Goal: Information Seeking & Learning: Learn about a topic

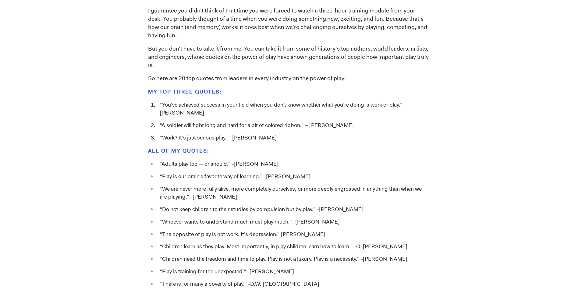
scroll to position [609, 0]
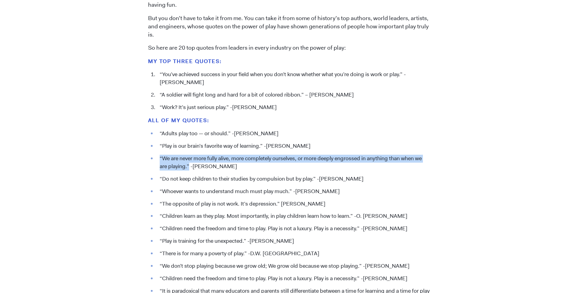
drag, startPoint x: 160, startPoint y: 156, endPoint x: 189, endPoint y: 165, distance: 30.8
click at [189, 165] on li "“We are never more fully alive, more completely ourselves, or more deeply engro…" at bounding box center [293, 163] width 273 height 16
drag, startPoint x: 189, startPoint y: 165, endPoint x: 163, endPoint y: 158, distance: 27.5
copy li "“We are never more fully alive, more completely ourselves, or more deeply engro…"
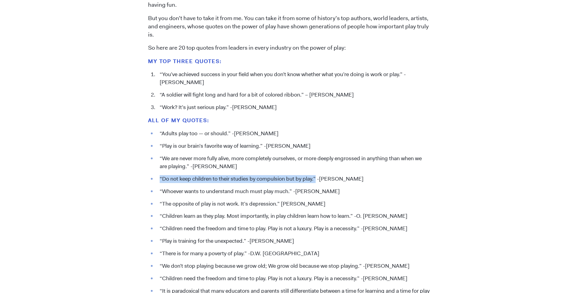
drag, startPoint x: 160, startPoint y: 177, endPoint x: 315, endPoint y: 181, distance: 155.6
click at [315, 181] on li "“Do not keep children to their studies by compulsion but by play.” -[PERSON_NAM…" at bounding box center [293, 179] width 273 height 8
drag, startPoint x: 315, startPoint y: 181, endPoint x: 307, endPoint y: 180, distance: 8.3
copy li "“Do not keep children to their studies by compulsion but by play.”"
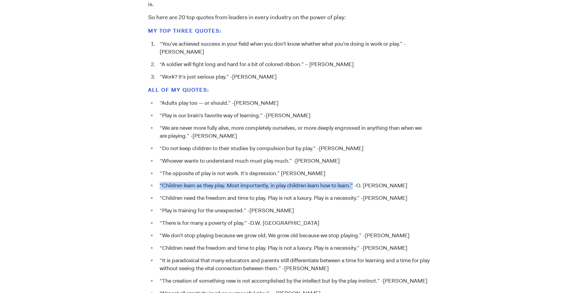
drag, startPoint x: 160, startPoint y: 184, endPoint x: 354, endPoint y: 180, distance: 194.3
click at [354, 180] on ul "“Adults play too — or should.” -[PERSON_NAME] “Play is our brain’s favorite way…" at bounding box center [289, 214] width 282 height 231
drag, startPoint x: 354, startPoint y: 180, endPoint x: 347, endPoint y: 182, distance: 7.5
copy li "“Children learn as they play. Most importantly, in play children learn how to l…"
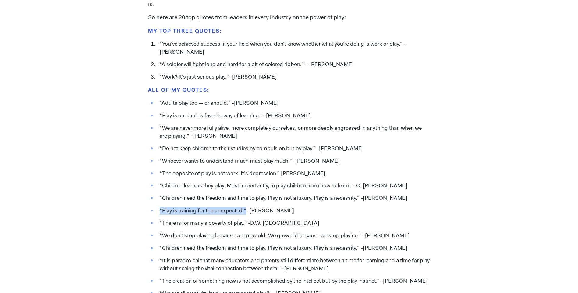
drag, startPoint x: 160, startPoint y: 209, endPoint x: 247, endPoint y: 212, distance: 87.8
click at [247, 212] on li "“Play is training for the unexpected.” -[PERSON_NAME]" at bounding box center [293, 211] width 273 height 8
drag, startPoint x: 247, startPoint y: 212, endPoint x: 232, endPoint y: 210, distance: 15.6
copy li "“Play is training for the unexpected.”"
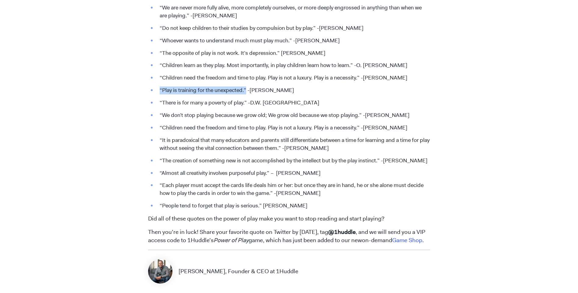
scroll to position [761, 0]
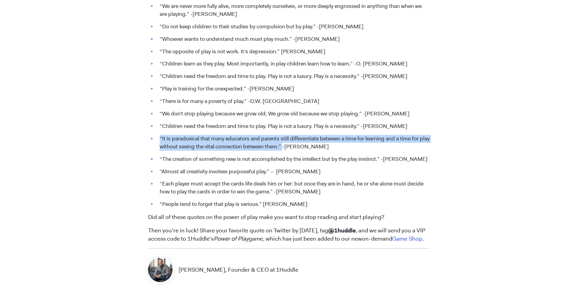
drag, startPoint x: 160, startPoint y: 136, endPoint x: 293, endPoint y: 146, distance: 133.7
click at [294, 146] on li "“It is paradoxical that many educators and parents still differentiate between …" at bounding box center [293, 143] width 273 height 16
drag, startPoint x: 293, startPoint y: 146, endPoint x: 278, endPoint y: 146, distance: 14.6
copy li "“It is paradoxical that many educators and parents still differentiate between …"
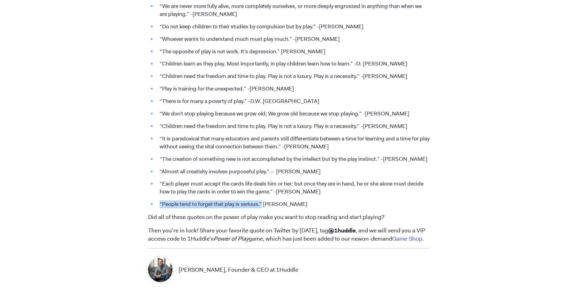
drag, startPoint x: 160, startPoint y: 202, endPoint x: 261, endPoint y: 207, distance: 101.5
click at [261, 207] on li "“People tend to forget that play is serious.” [PERSON_NAME]" at bounding box center [293, 204] width 273 height 8
copy li "“People tend to forget that play is serious.”"
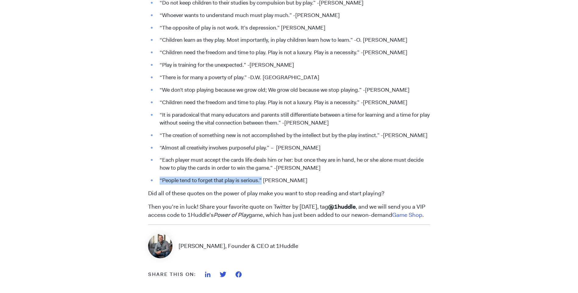
scroll to position [822, 0]
